Goal: Task Accomplishment & Management: Use online tool/utility

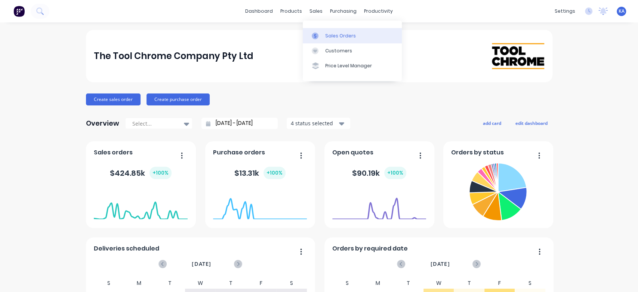
click at [329, 35] on div "Sales Orders" at bounding box center [340, 36] width 31 height 7
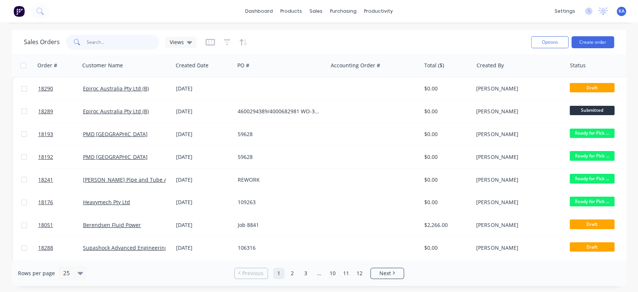
click at [107, 44] on input "text" at bounding box center [123, 42] width 73 height 15
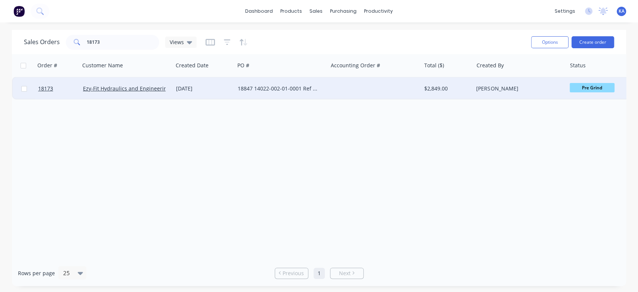
click at [594, 88] on span "Pre Grind" at bounding box center [592, 87] width 45 height 9
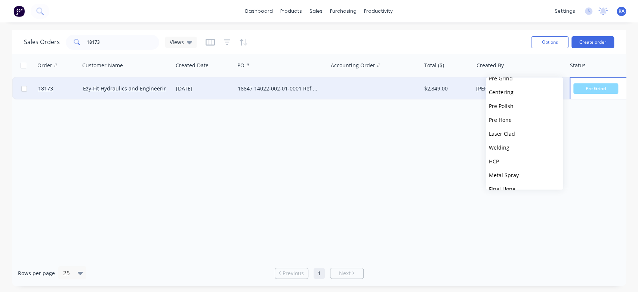
scroll to position [83, 0]
click at [505, 154] on button "HCP" at bounding box center [524, 157] width 77 height 14
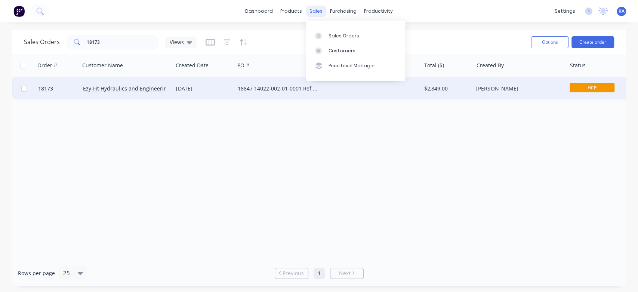
click at [322, 10] on div "sales" at bounding box center [316, 11] width 21 height 11
click at [338, 34] on div "Sales Orders" at bounding box center [344, 36] width 31 height 7
click at [104, 44] on input "18173" at bounding box center [123, 42] width 73 height 15
type input "18106"
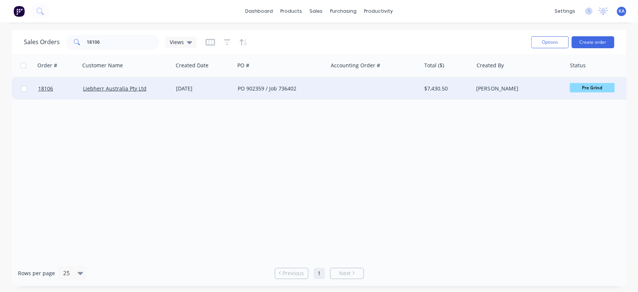
click at [591, 86] on span "Pre Grind" at bounding box center [592, 87] width 45 height 9
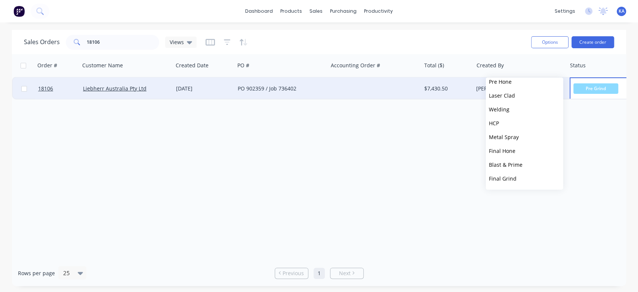
scroll to position [124, 0]
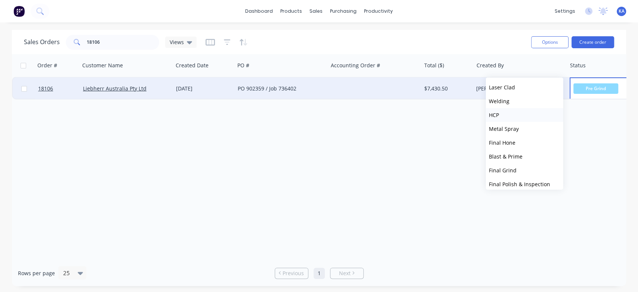
click at [495, 113] on span "HCP" at bounding box center [494, 114] width 10 height 7
